Goal: Task Accomplishment & Management: Manage account settings

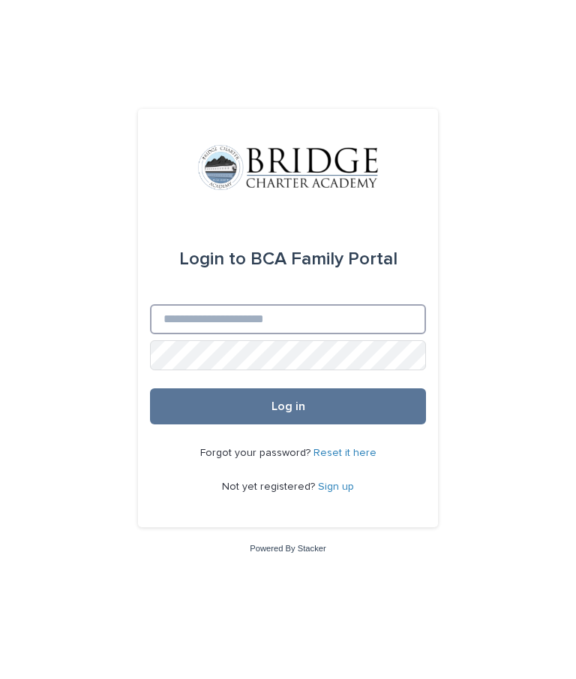
click at [204, 334] on input "Email" at bounding box center [288, 319] width 276 height 30
type input "**********"
click at [261, 424] on button "Log in" at bounding box center [288, 406] width 276 height 36
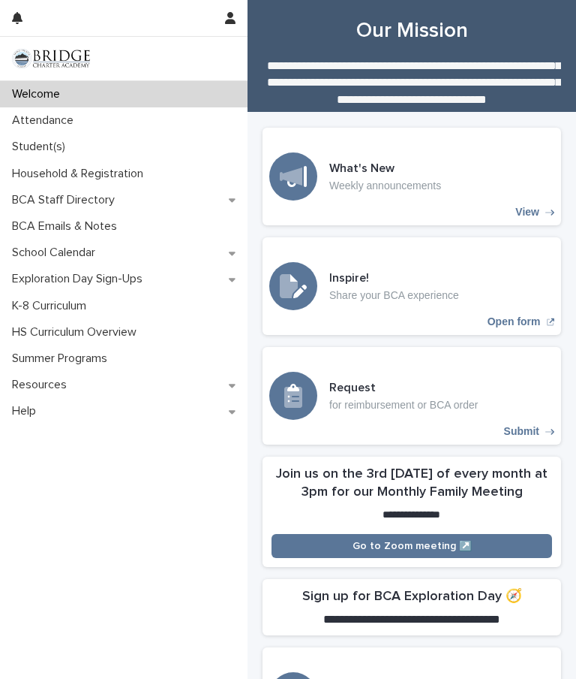
click at [33, 119] on p "Attendance" at bounding box center [46, 120] width 80 height 14
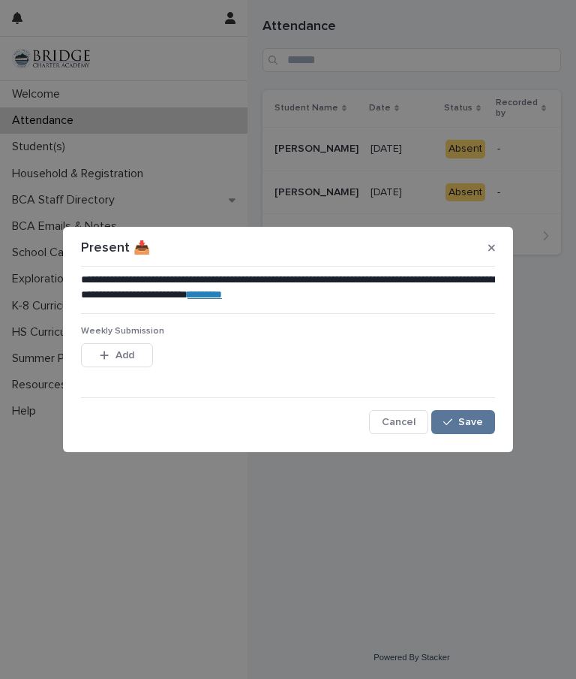
click at [467, 420] on span "Save" at bounding box center [471, 422] width 25 height 11
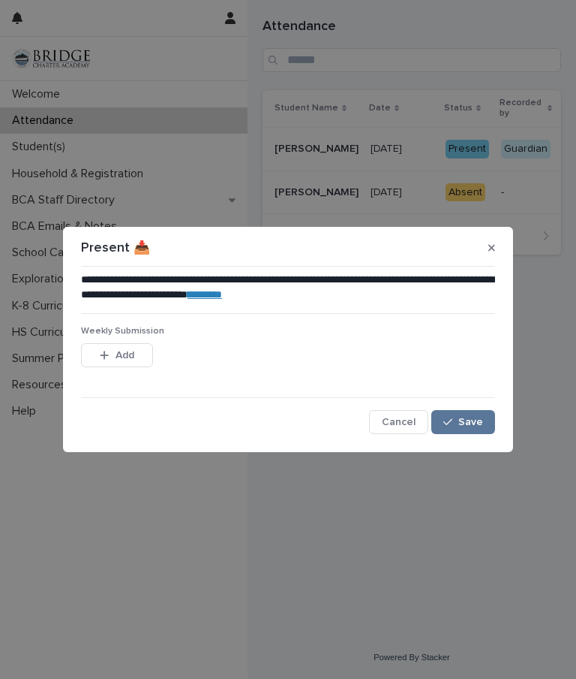
click at [480, 423] on span "Save" at bounding box center [471, 422] width 25 height 11
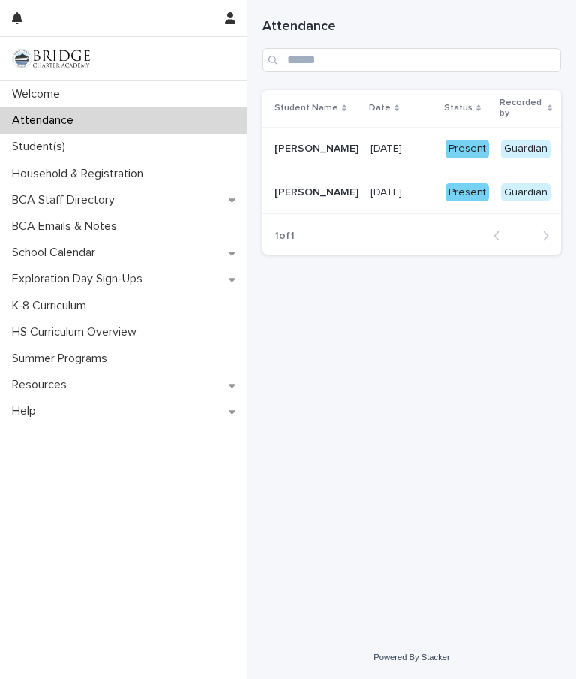
click at [161, 155] on div "Student(s)" at bounding box center [124, 147] width 248 height 26
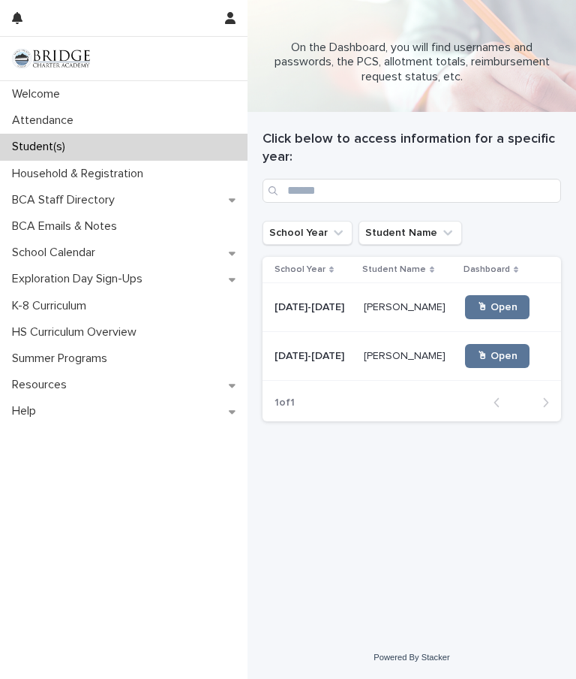
click at [408, 347] on p "[PERSON_NAME]" at bounding box center [406, 355] width 85 height 16
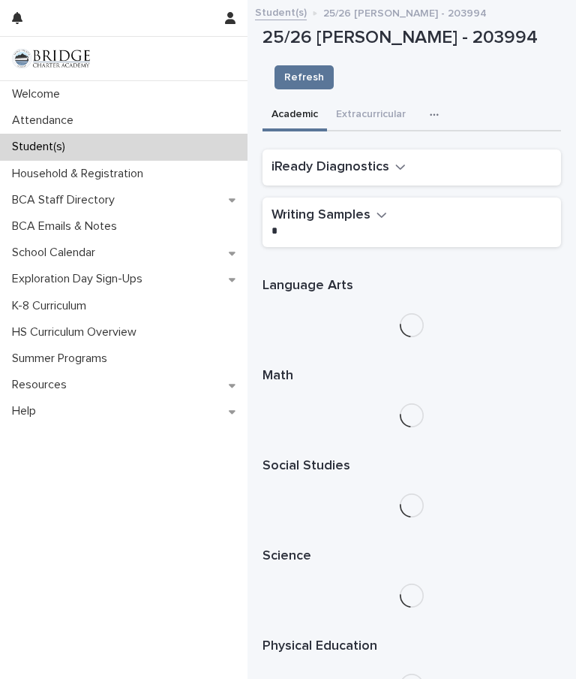
click at [450, 109] on button "button" at bounding box center [437, 115] width 33 height 30
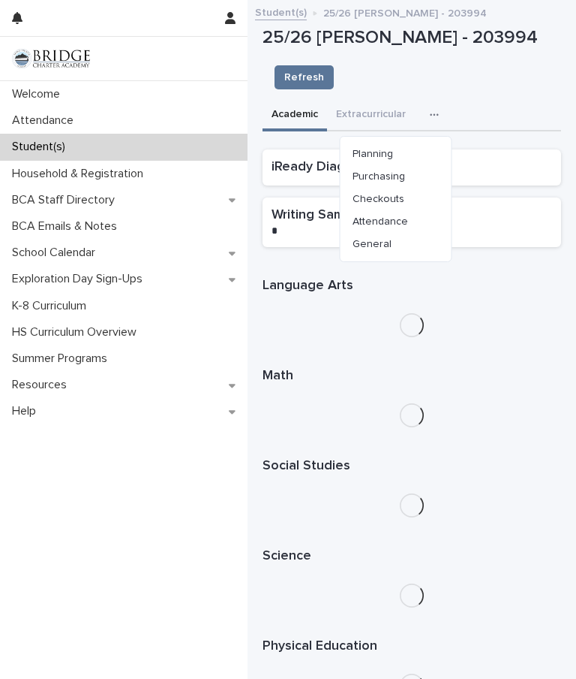
click at [429, 173] on button "Purchasing" at bounding box center [396, 176] width 99 height 23
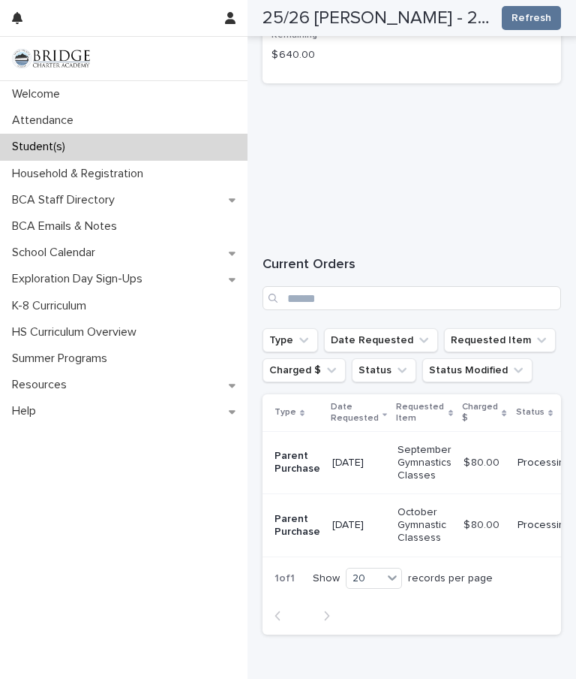
scroll to position [315, 0]
click at [200, 142] on div "Student(s)" at bounding box center [124, 147] width 248 height 26
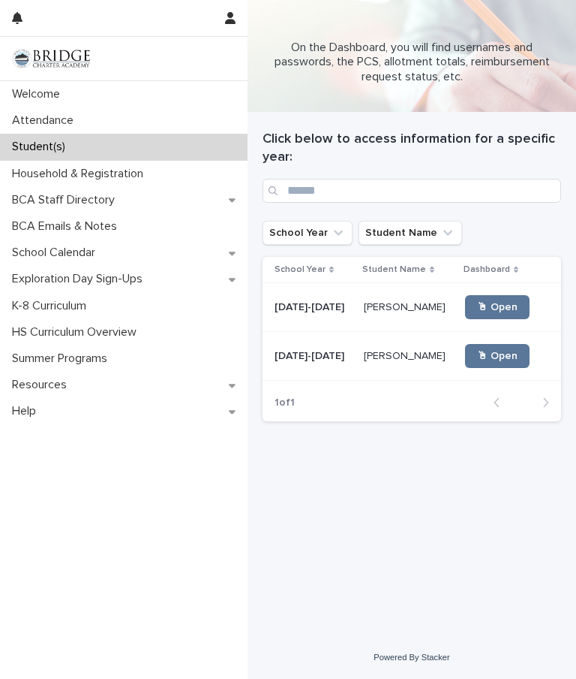
click at [405, 299] on p "[PERSON_NAME]" at bounding box center [406, 306] width 85 height 16
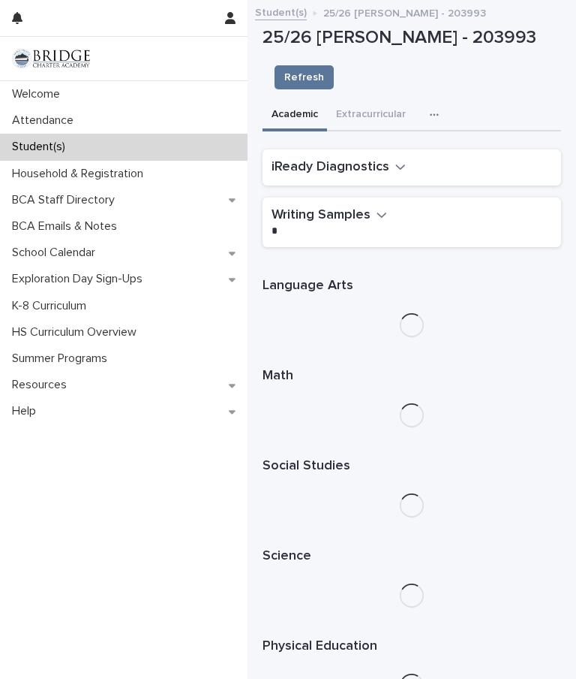
click at [430, 115] on icon "button" at bounding box center [434, 115] width 9 height 11
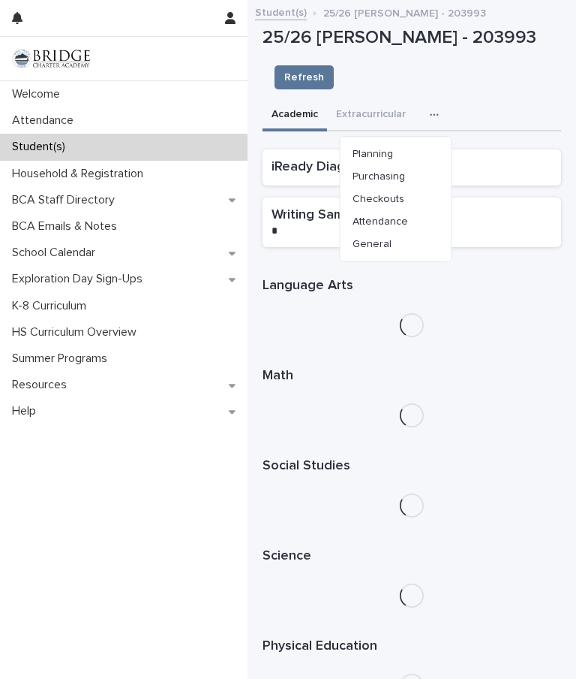
click at [429, 176] on button "Purchasing" at bounding box center [396, 176] width 99 height 23
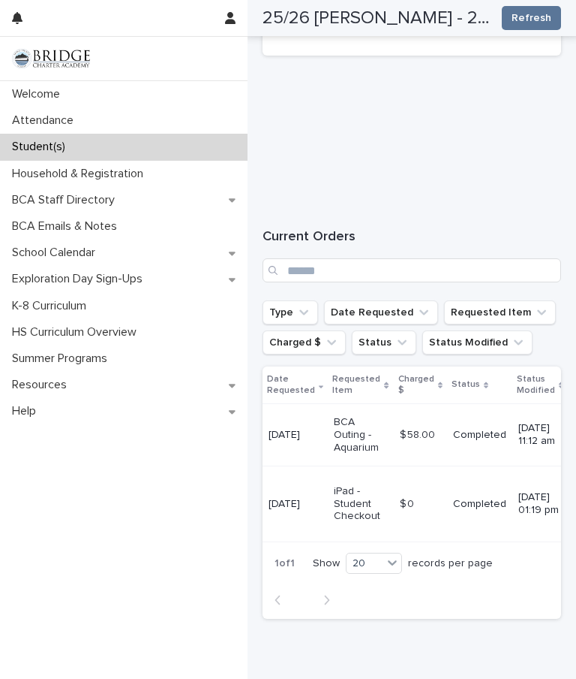
scroll to position [0, 73]
click at [467, 434] on p "Completed" at bounding box center [481, 435] width 53 height 13
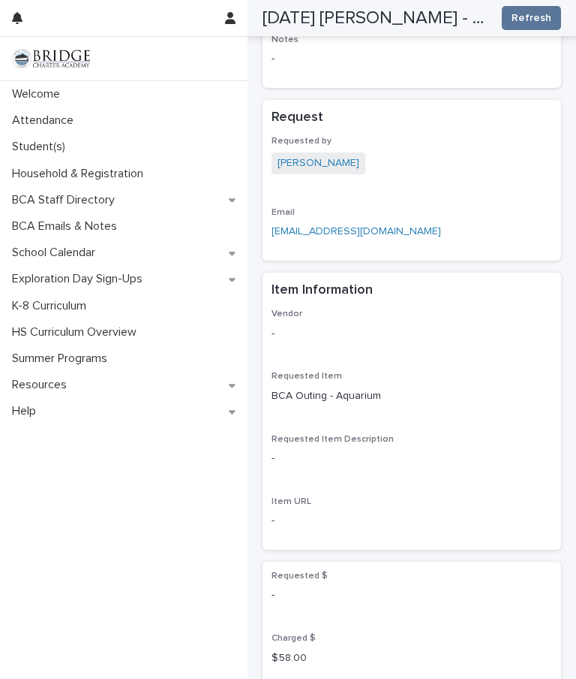
scroll to position [880, 0]
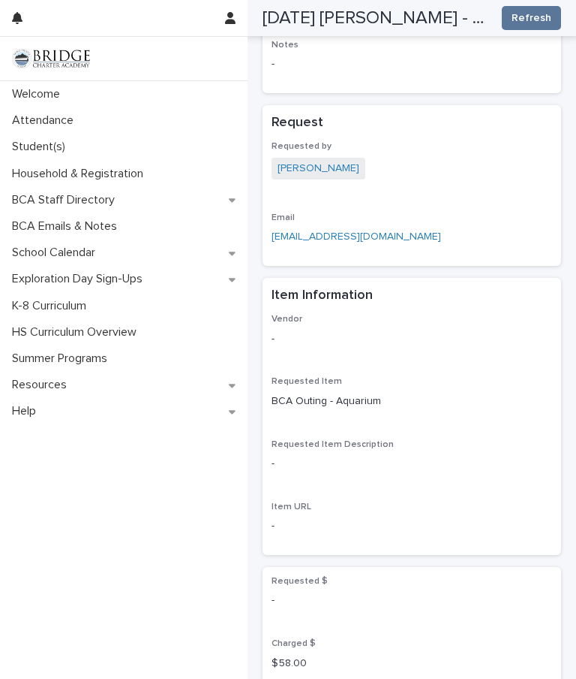
click at [105, 59] on link at bounding box center [124, 59] width 224 height 20
